Goal: Task Accomplishment & Management: Manage account settings

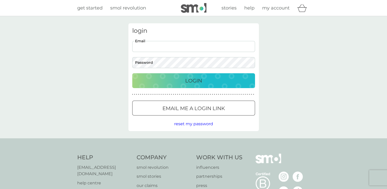
click at [176, 50] on input "Email" at bounding box center [193, 46] width 123 height 11
type input "elizabeth-howe@hotmail.co.uk"
click at [186, 78] on p "Login" at bounding box center [193, 80] width 17 height 8
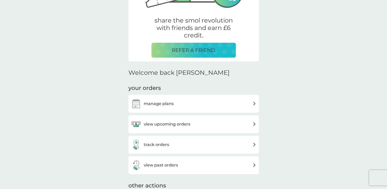
scroll to position [108, 0]
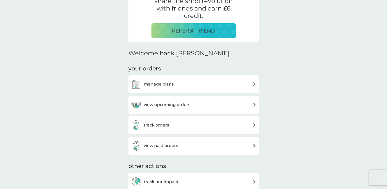
click at [210, 81] on div "manage plans" at bounding box center [193, 84] width 125 height 10
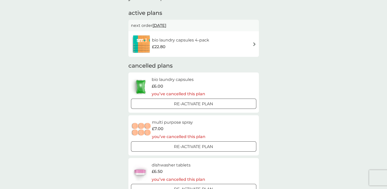
scroll to position [27, 0]
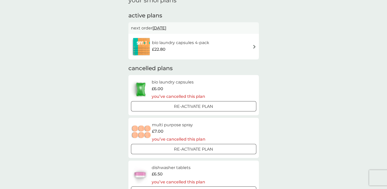
click at [220, 89] on div "bio laundry capsules £6.00 you’ve cancelled this plan Re-activate Plan" at bounding box center [193, 95] width 125 height 32
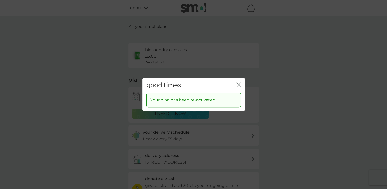
click at [239, 84] on icon "close" at bounding box center [239, 85] width 2 height 4
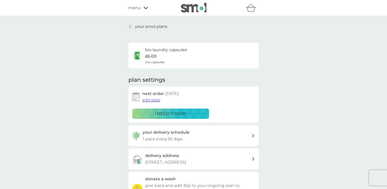
click at [154, 101] on span "edit date" at bounding box center [151, 99] width 18 height 5
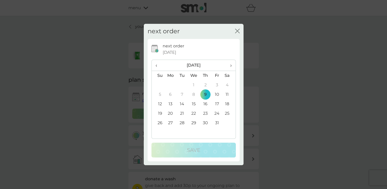
click at [237, 29] on icon "close" at bounding box center [237, 31] width 5 height 5
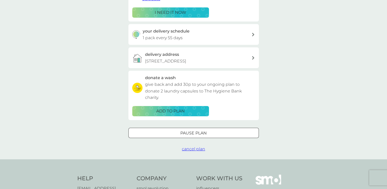
scroll to position [101, 0]
click at [191, 149] on span "cancel plan" at bounding box center [193, 148] width 23 height 5
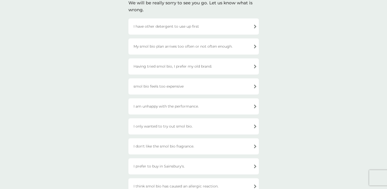
scroll to position [42, 0]
click at [215, 47] on div "My smol bio plan arrives too often or not often enough." at bounding box center [193, 46] width 130 height 16
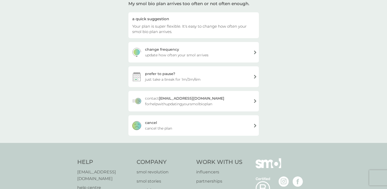
click at [198, 124] on div "cancel cancel the plan" at bounding box center [193, 125] width 130 height 20
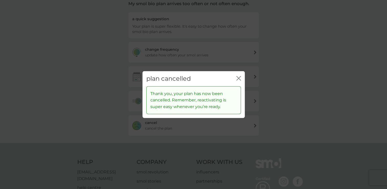
click at [238, 78] on icon "close" at bounding box center [237, 78] width 2 height 4
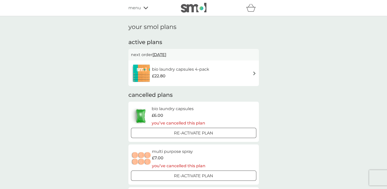
click at [228, 70] on div "bio laundry capsules 4-pack £22.80" at bounding box center [193, 73] width 125 height 18
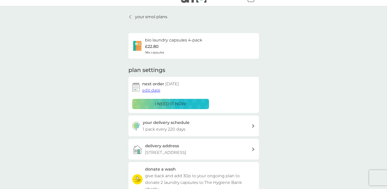
scroll to position [10, 0]
click at [192, 104] on div "i need it now" at bounding box center [170, 103] width 70 height 7
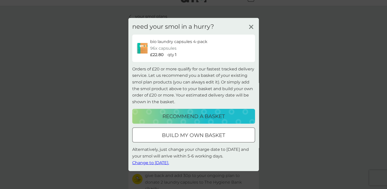
click at [200, 132] on div at bounding box center [193, 134] width 18 height 5
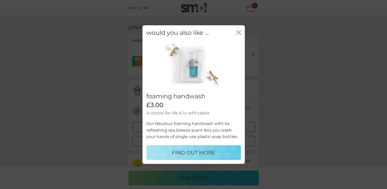
click at [237, 32] on icon "close" at bounding box center [238, 32] width 5 height 5
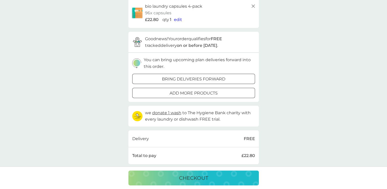
scroll to position [49, 0]
click at [227, 79] on div "bring deliveries forward" at bounding box center [193, 78] width 122 height 7
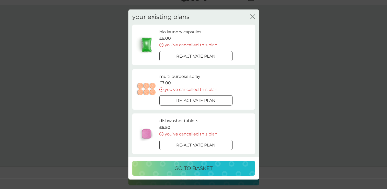
scroll to position [8, 0]
click at [253, 17] on icon "close" at bounding box center [253, 17] width 2 height 4
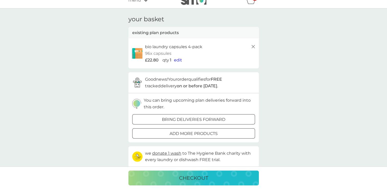
scroll to position [0, 0]
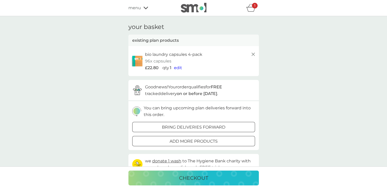
click at [271, 57] on div "your basket existing plan products bio laundry capsules 4-pack 96x capsules £22…" at bounding box center [193, 149] width 387 height 266
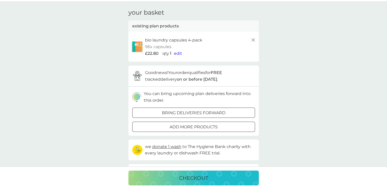
scroll to position [14, 0]
click at [195, 175] on p "checkout" at bounding box center [193, 178] width 29 height 8
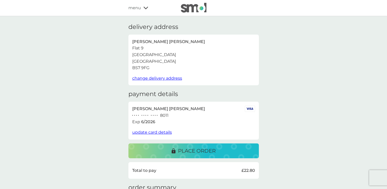
click at [219, 146] on div "place order" at bounding box center [193, 150] width 120 height 8
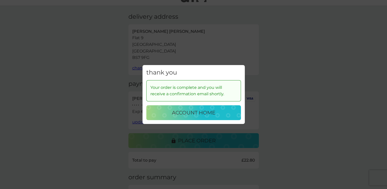
scroll to position [1, 0]
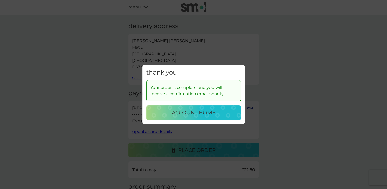
click at [218, 115] on div "account home" at bounding box center [193, 112] width 84 height 8
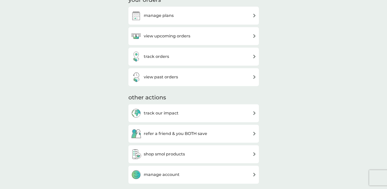
scroll to position [100, 0]
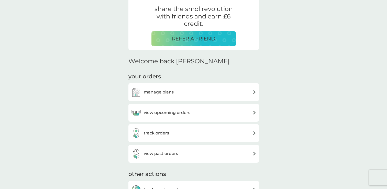
click at [197, 93] on div "manage plans" at bounding box center [193, 92] width 125 height 10
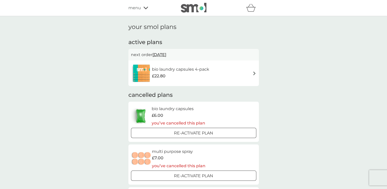
click at [244, 72] on div "bio laundry capsules 4-pack £22.80" at bounding box center [193, 73] width 125 height 18
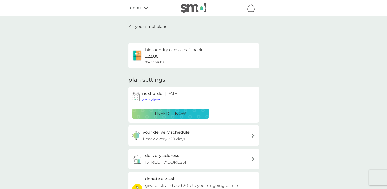
click at [159, 131] on h3 "your delivery schedule" at bounding box center [166, 132] width 47 height 7
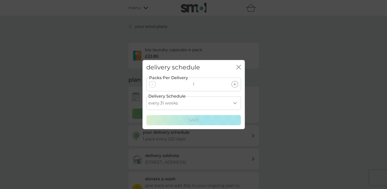
click at [216, 102] on select "every 1 week every 2 weeks every 3 weeks every 4 weeks every 5 weeks every 6 we…" at bounding box center [193, 103] width 95 height 14
select select "126"
click at [146, 96] on select "every 1 week every 2 weeks every 3 weeks every 4 weeks every 5 weeks every 6 we…" at bounding box center [193, 103] width 95 height 14
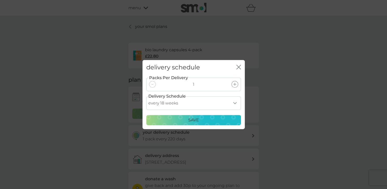
click at [197, 121] on p "Save" at bounding box center [193, 120] width 11 height 7
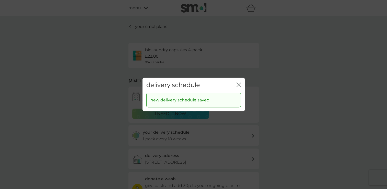
click at [238, 85] on icon "close" at bounding box center [238, 84] width 5 height 5
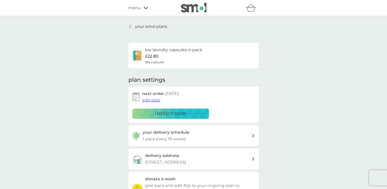
click at [210, 134] on div "your delivery schedule 1 pack every 18 weeks" at bounding box center [197, 135] width 109 height 13
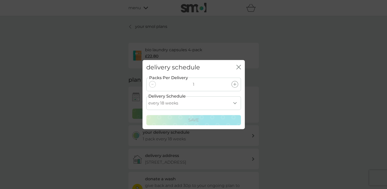
click at [220, 98] on select "every 1 week every 2 weeks every 3 weeks every 4 weeks every 5 weeks every 6 we…" at bounding box center [193, 103] width 95 height 14
select select "133"
click at [146, 96] on select "every 1 week every 2 weeks every 3 weeks every 4 weeks every 5 weeks every 6 we…" at bounding box center [193, 103] width 95 height 14
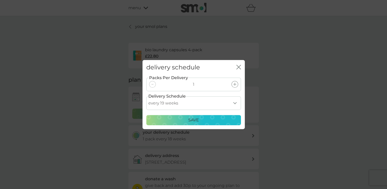
click at [193, 121] on p "Save" at bounding box center [193, 120] width 11 height 7
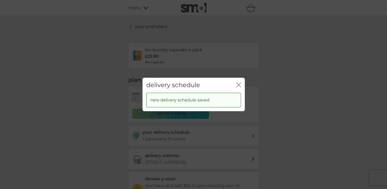
click at [240, 85] on icon "close" at bounding box center [238, 84] width 5 height 5
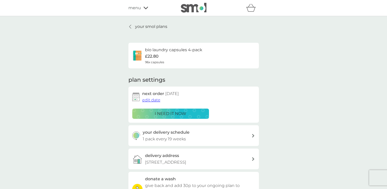
click at [146, 28] on p "your smol plans" at bounding box center [151, 26] width 32 height 7
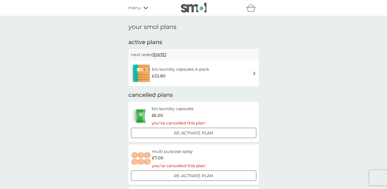
click at [206, 69] on h6 "bio laundry capsules 4-pack" at bounding box center [180, 69] width 57 height 7
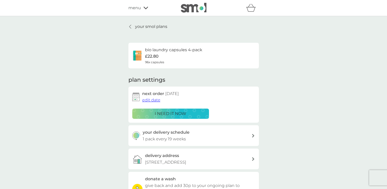
click at [155, 100] on span "edit date" at bounding box center [151, 99] width 18 height 5
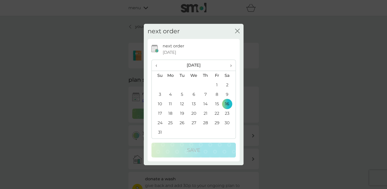
click at [158, 67] on span "‹" at bounding box center [157, 65] width 5 height 11
click at [205, 84] on td "1" at bounding box center [204, 84] width 11 height 9
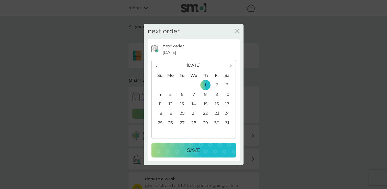
click at [201, 147] on div "Save" at bounding box center [193, 150] width 74 height 8
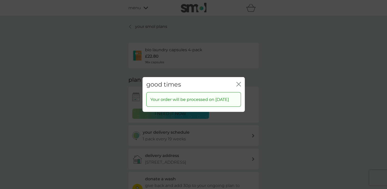
click at [239, 83] on icon "close" at bounding box center [238, 84] width 5 height 5
